Goal: Task Accomplishment & Management: Use online tool/utility

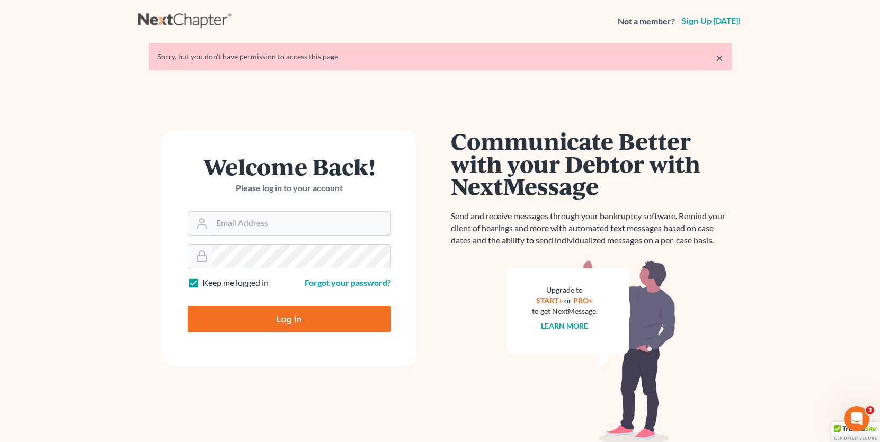
type input "[EMAIL_ADDRESS][DOMAIN_NAME]"
click at [289, 318] on input "Log In" at bounding box center [288, 319] width 203 height 26
type input "Thinking..."
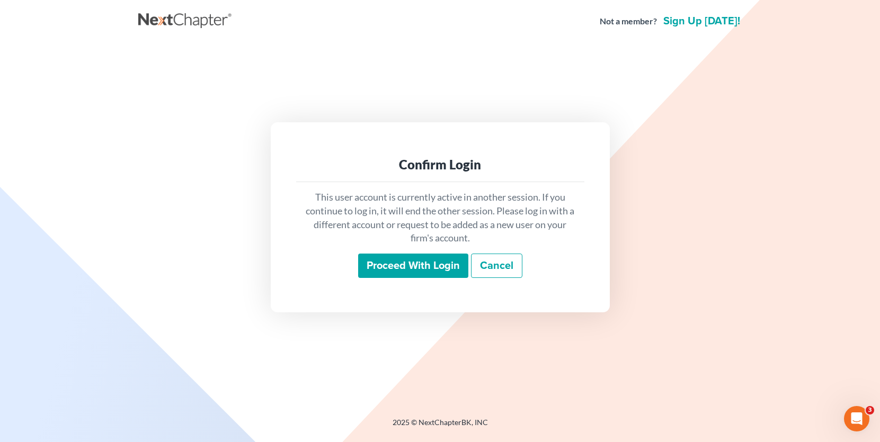
click at [436, 263] on input "Proceed with login" at bounding box center [413, 266] width 110 height 24
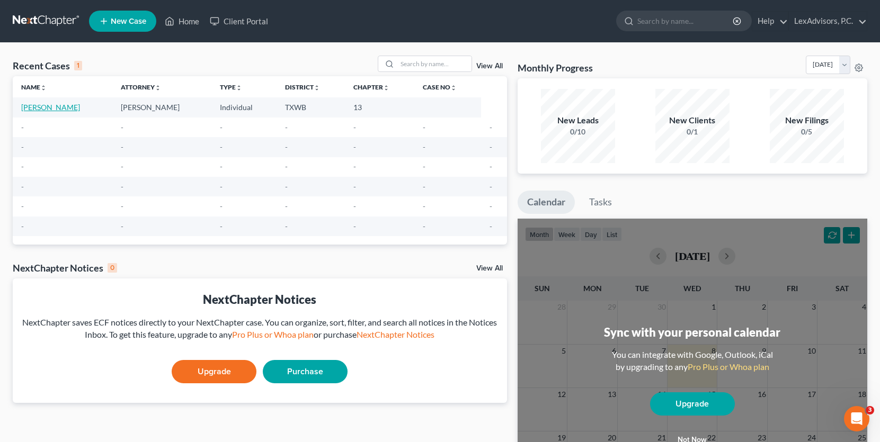
click at [52, 110] on link "Migoni, Sylvia" at bounding box center [50, 107] width 59 height 9
select select "10"
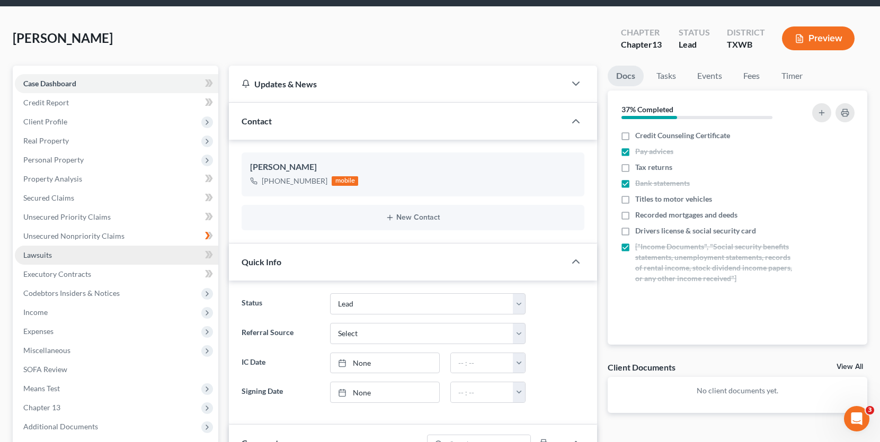
scroll to position [97, 0]
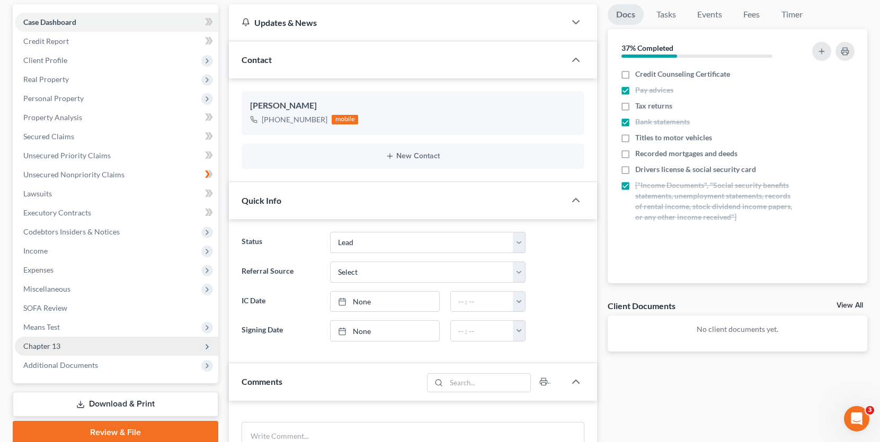
click at [210, 345] on icon at bounding box center [207, 347] width 8 height 8
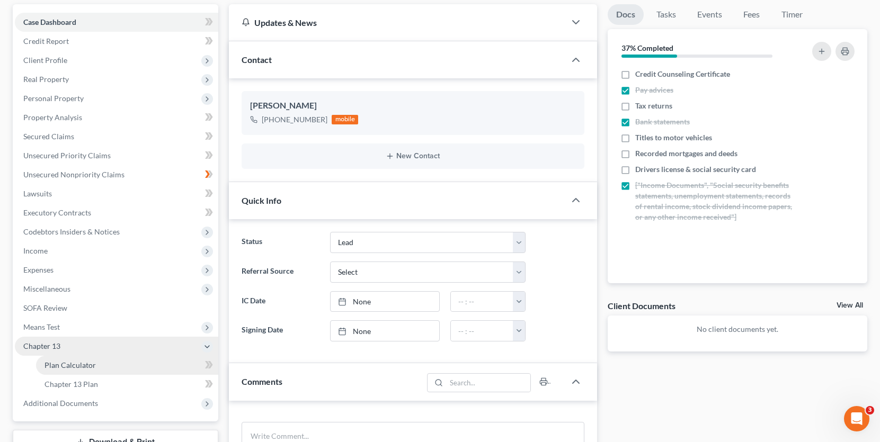
click at [155, 368] on link "Plan Calculator" at bounding box center [127, 365] width 182 height 19
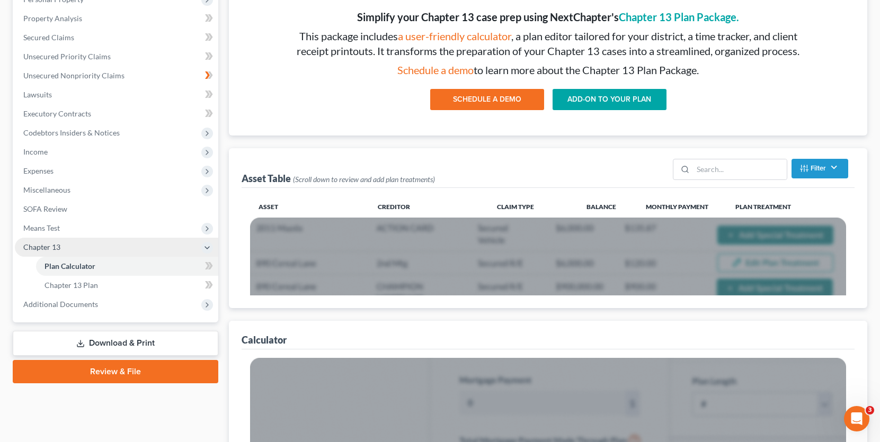
scroll to position [216, 0]
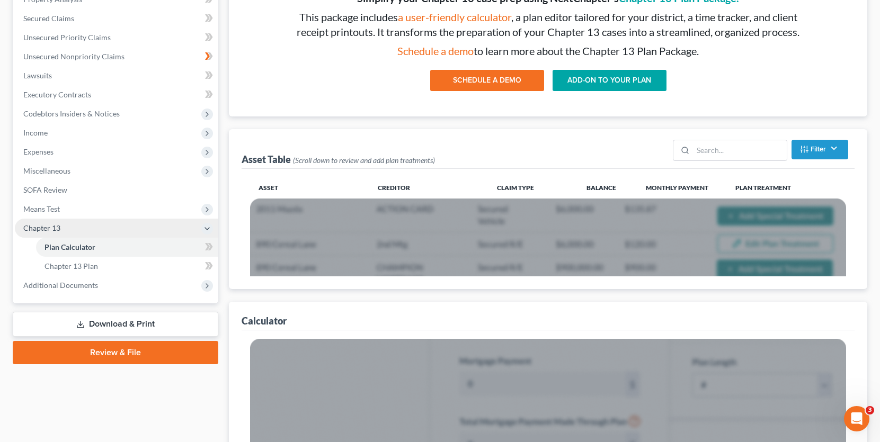
click at [148, 270] on link "Chapter 13 Plan" at bounding box center [127, 266] width 182 height 19
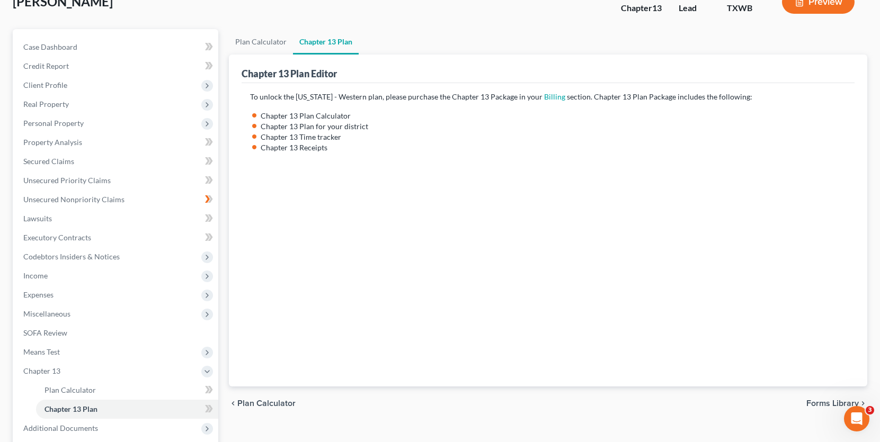
scroll to position [73, 0]
